Goal: Register for event/course

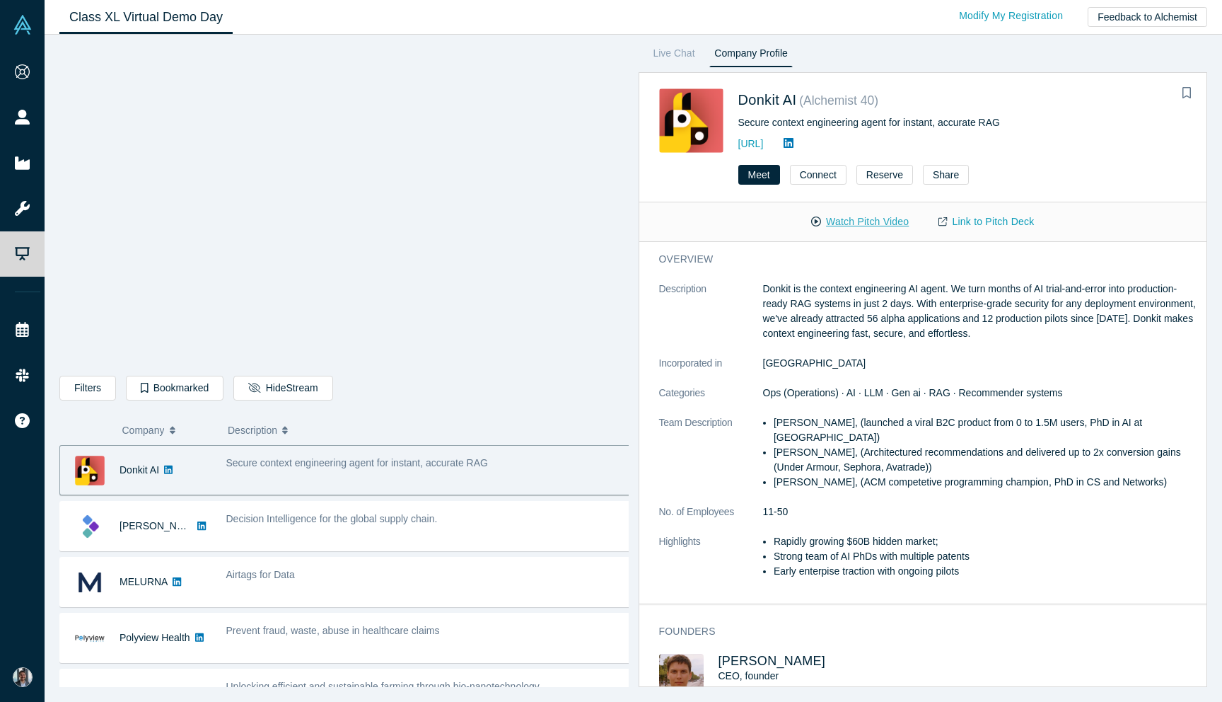
click at [871, 220] on button "Watch Pitch Video" at bounding box center [860, 221] width 127 height 25
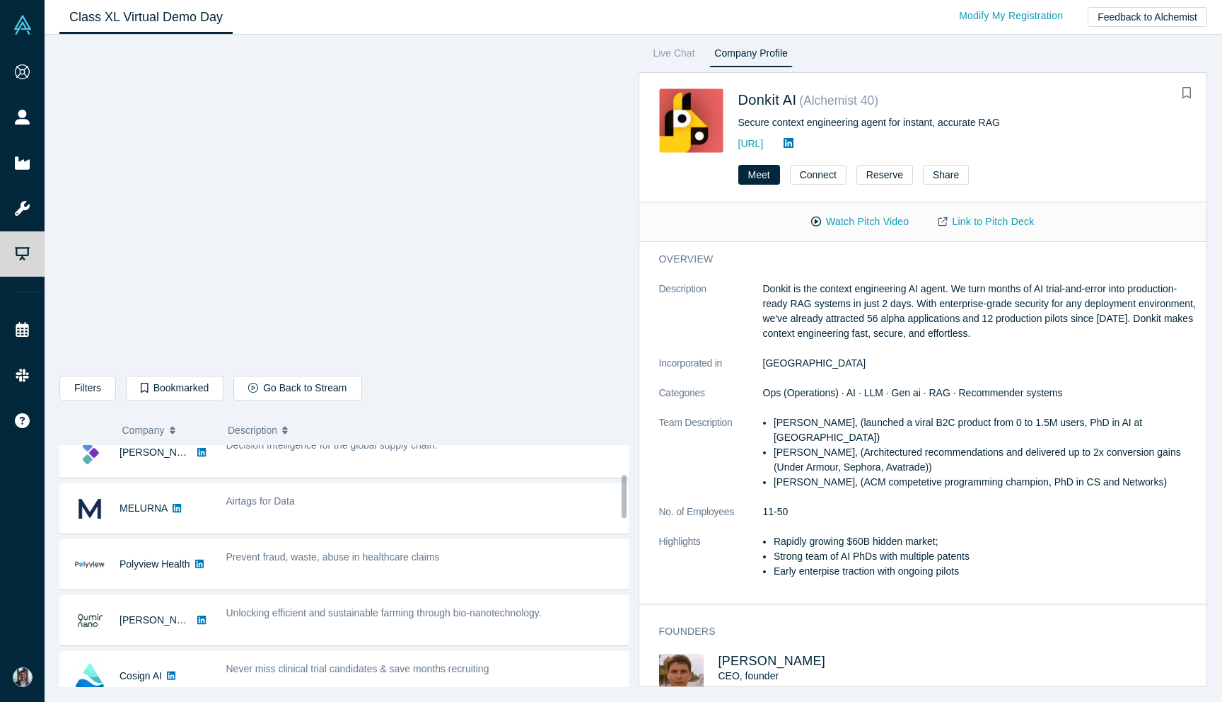
scroll to position [56, 0]
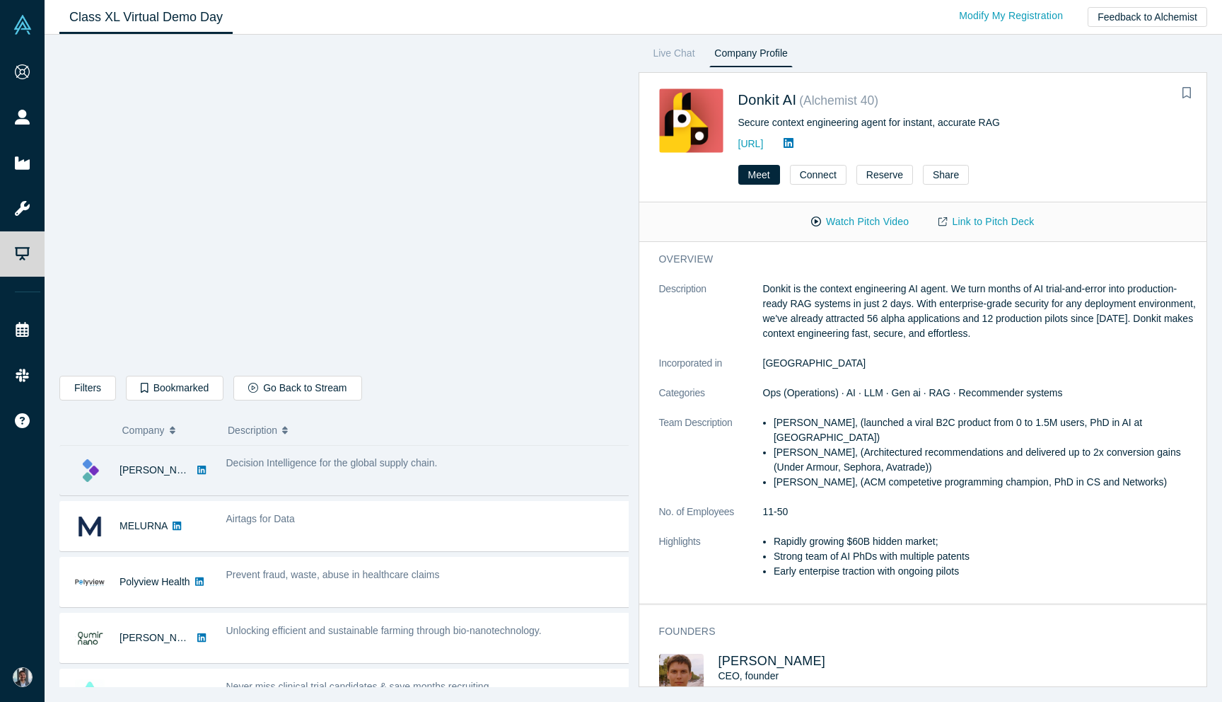
click at [212, 471] on div "[PERSON_NAME]" at bounding box center [139, 470] width 158 height 49
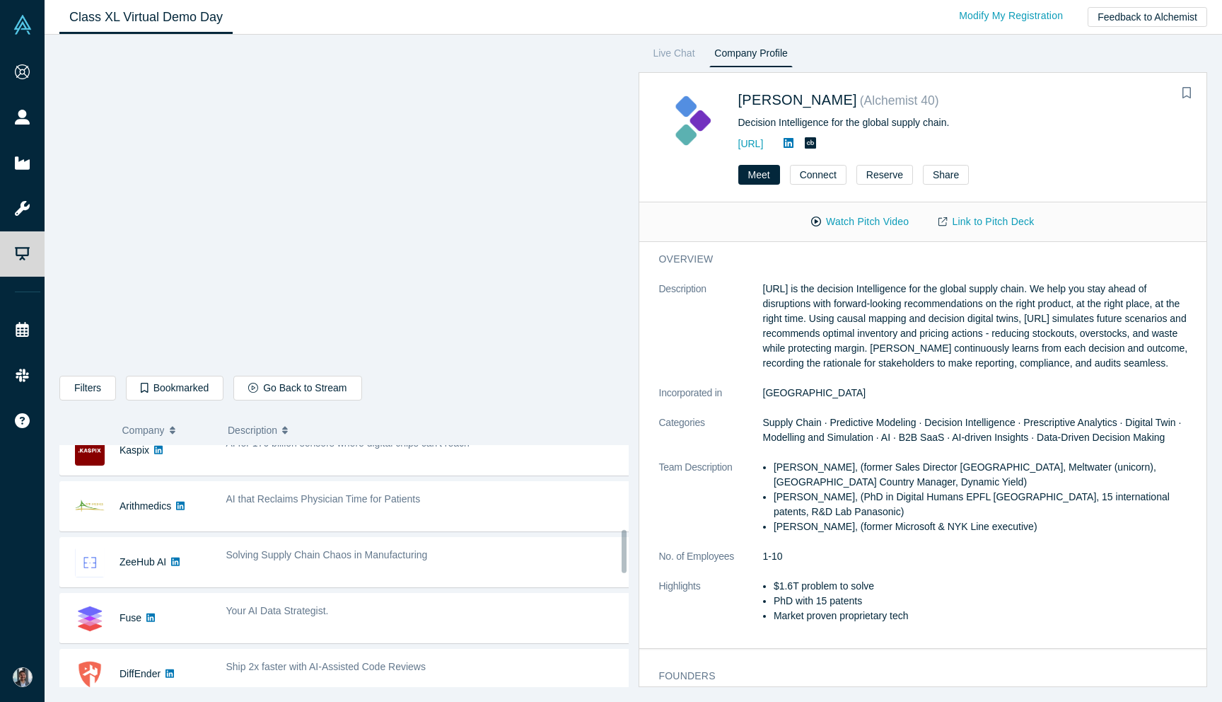
scroll to position [0, 0]
